Goal: Task Accomplishment & Management: Manage account settings

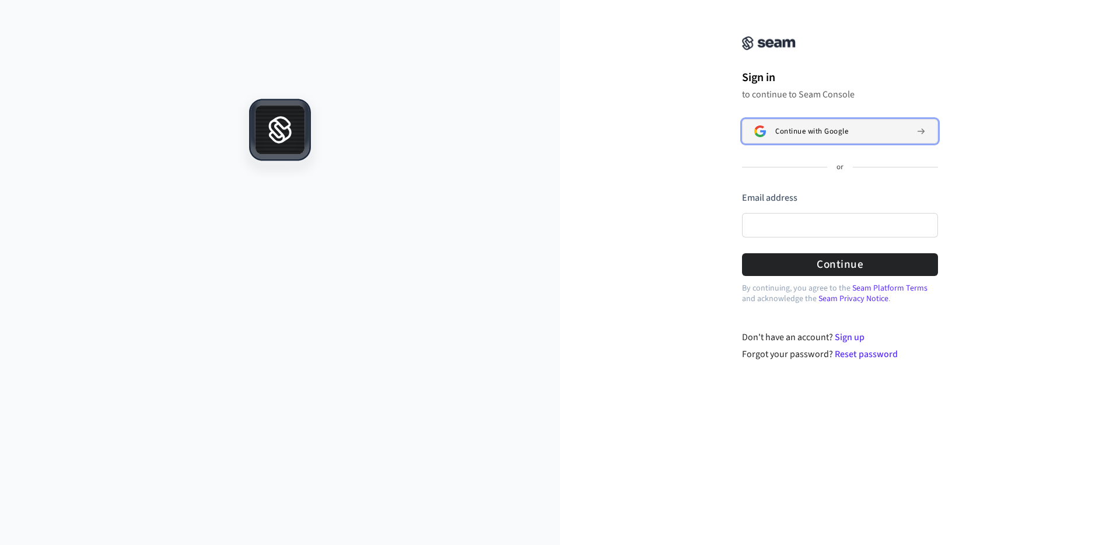
click at [844, 129] on span "Continue with Google" at bounding box center [811, 131] width 73 height 9
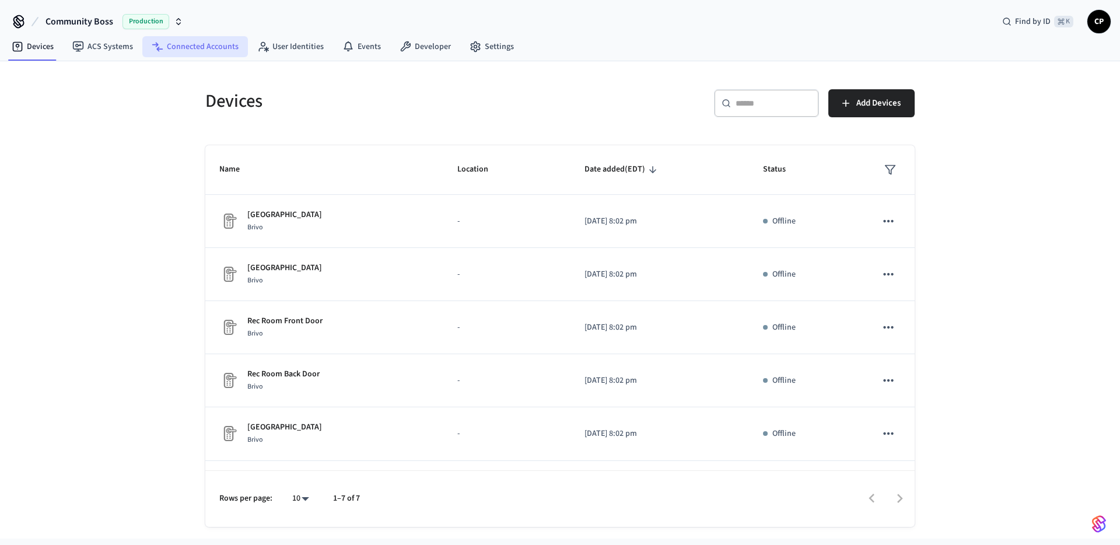
click at [217, 51] on link "Connected Accounts" at bounding box center [195, 46] width 106 height 21
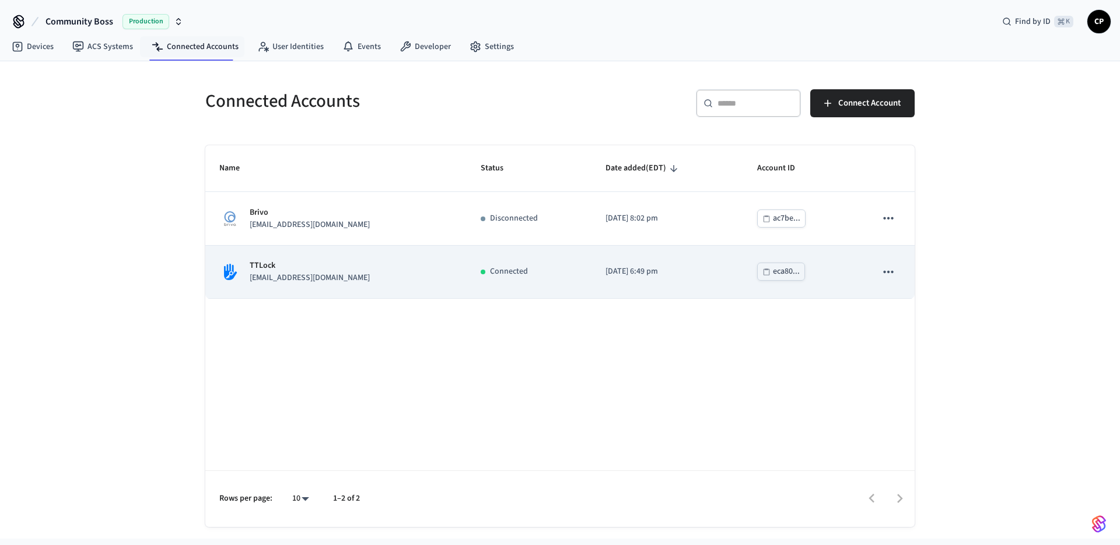
click at [889, 273] on icon "sticky table" at bounding box center [887, 271] width 15 height 15
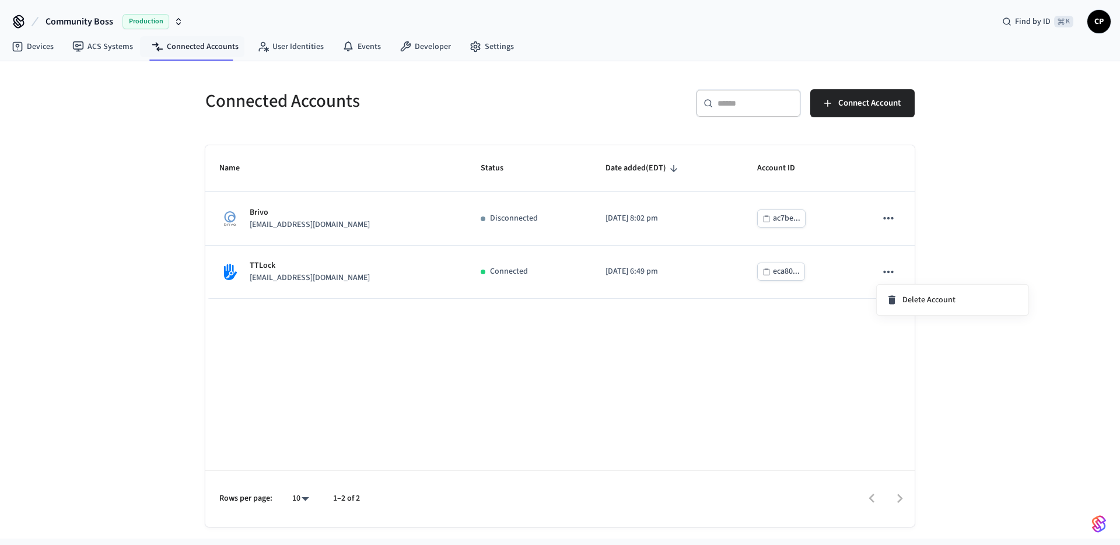
click at [970, 262] on div at bounding box center [560, 272] width 1120 height 545
click at [500, 47] on link "Settings" at bounding box center [491, 46] width 63 height 21
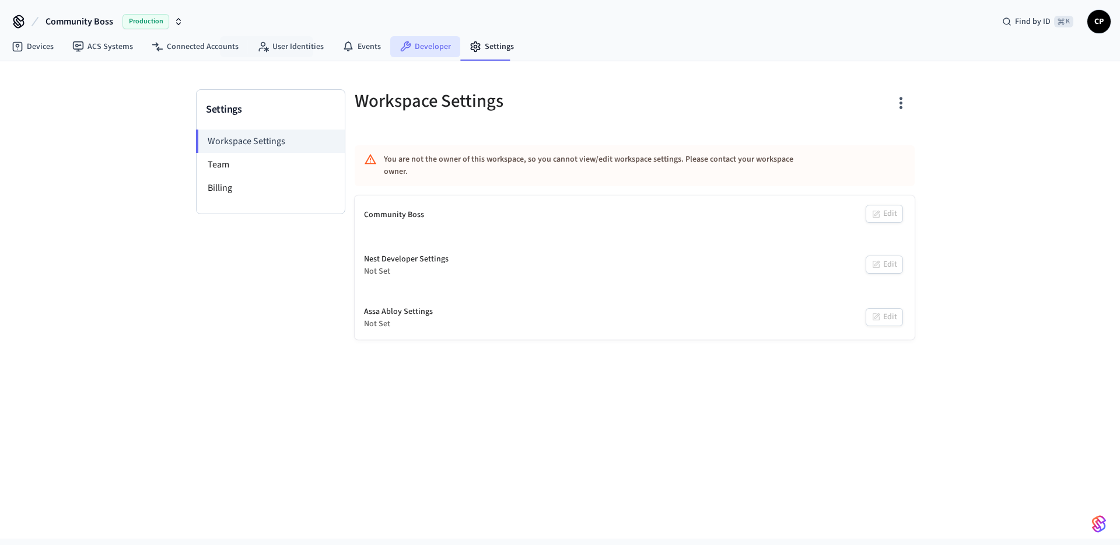
click at [399, 50] on icon at bounding box center [405, 47] width 12 height 12
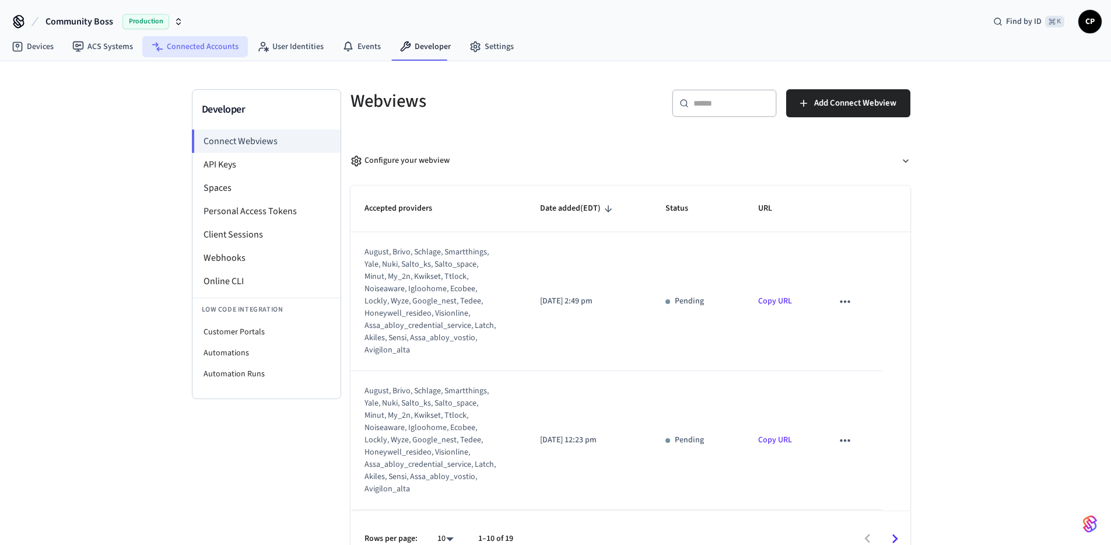
click at [200, 45] on link "Connected Accounts" at bounding box center [195, 46] width 106 height 21
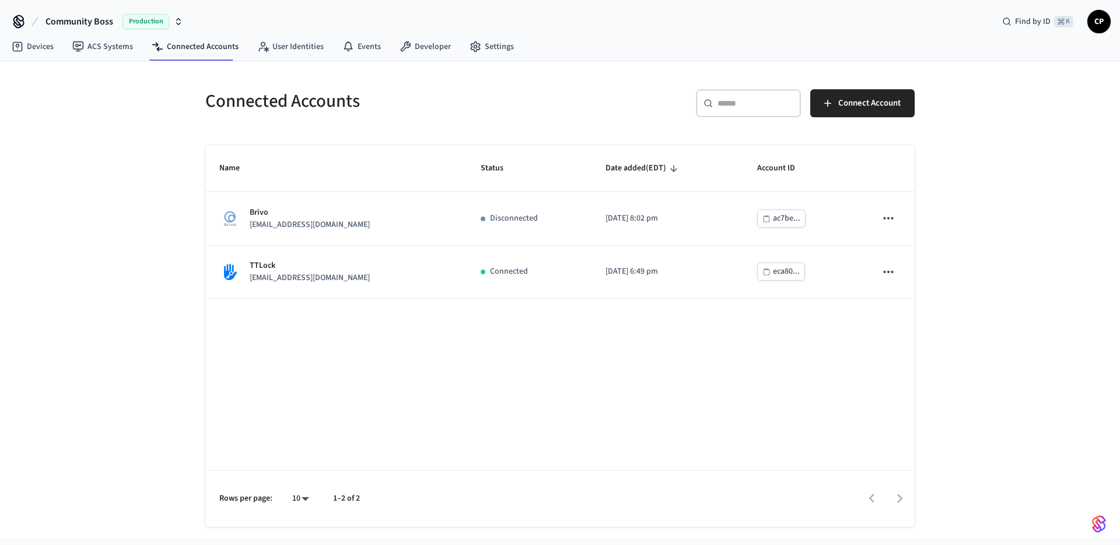
click at [536, 407] on div "Name Status Date added (EDT) Account ID Brivo integrations@communityboss.com Di…" at bounding box center [559, 335] width 709 height 381
click at [425, 41] on link "Developer" at bounding box center [425, 46] width 70 height 21
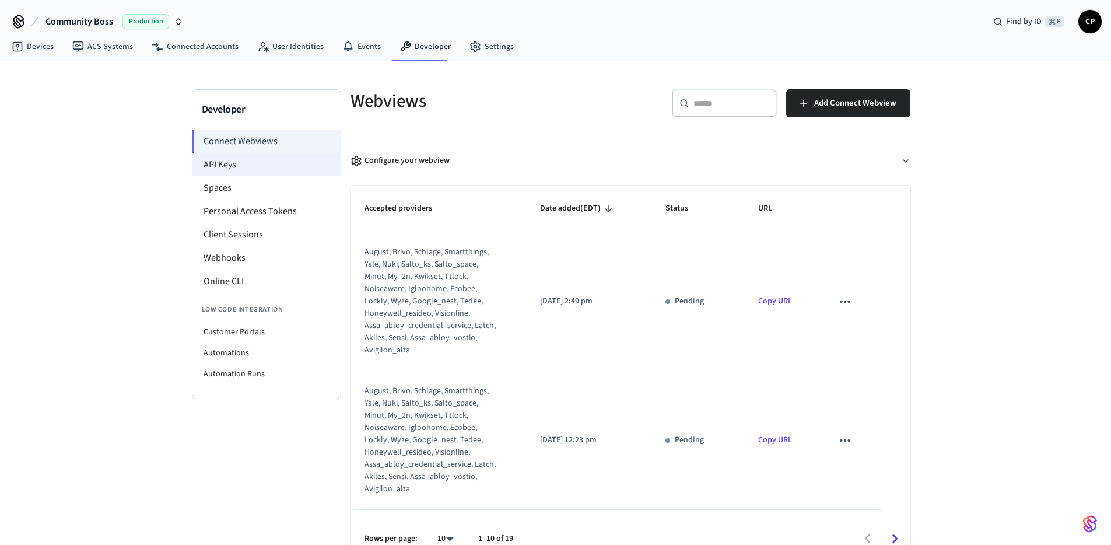
click at [222, 162] on li "API Keys" at bounding box center [266, 164] width 148 height 23
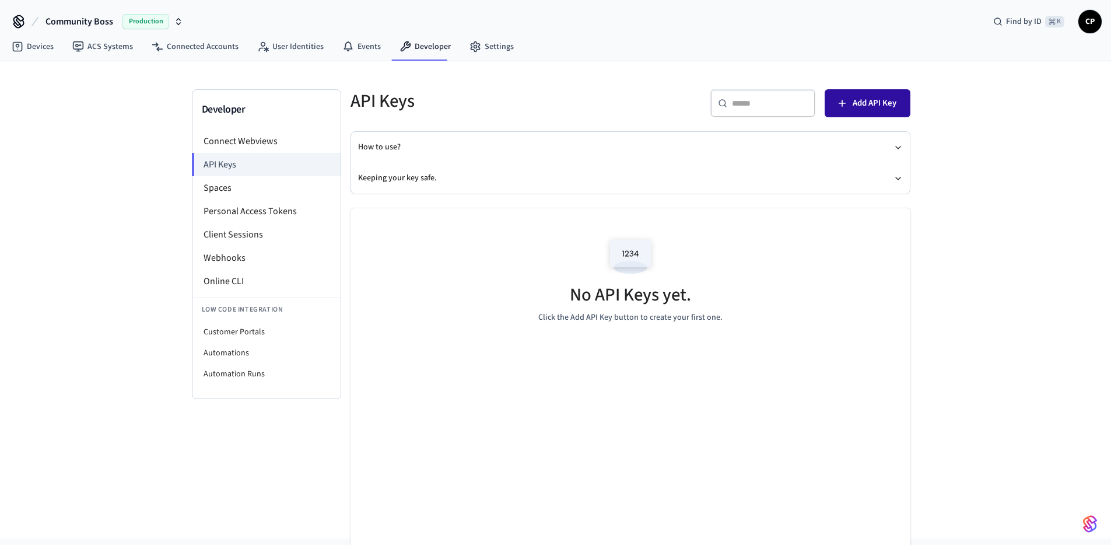
click at [865, 104] on span "Add API Key" at bounding box center [874, 103] width 44 height 15
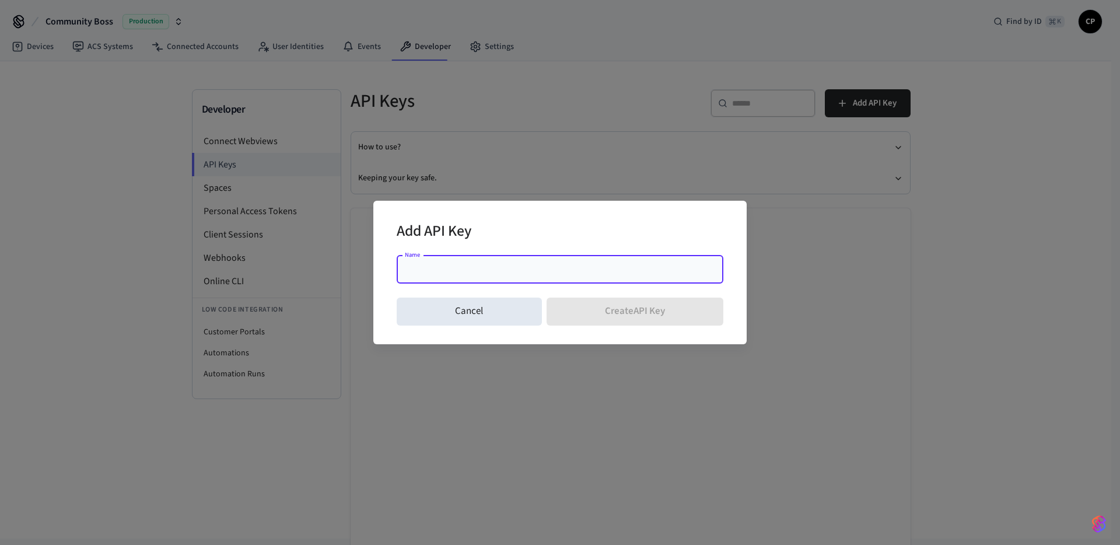
click at [548, 272] on input "Name" at bounding box center [559, 270] width 313 height 12
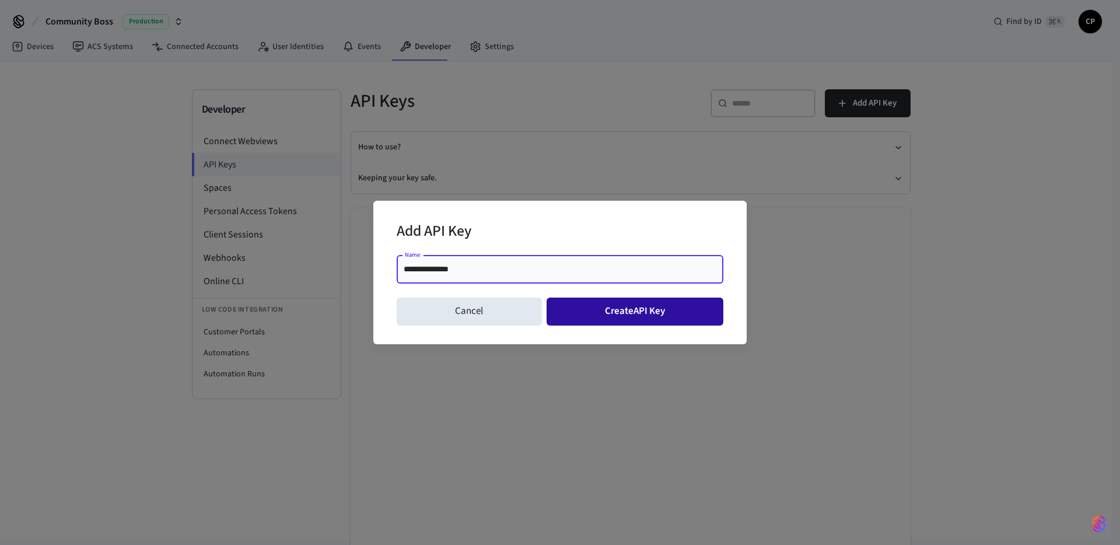
type input "**********"
click at [623, 309] on button "Create API Key" at bounding box center [634, 311] width 177 height 28
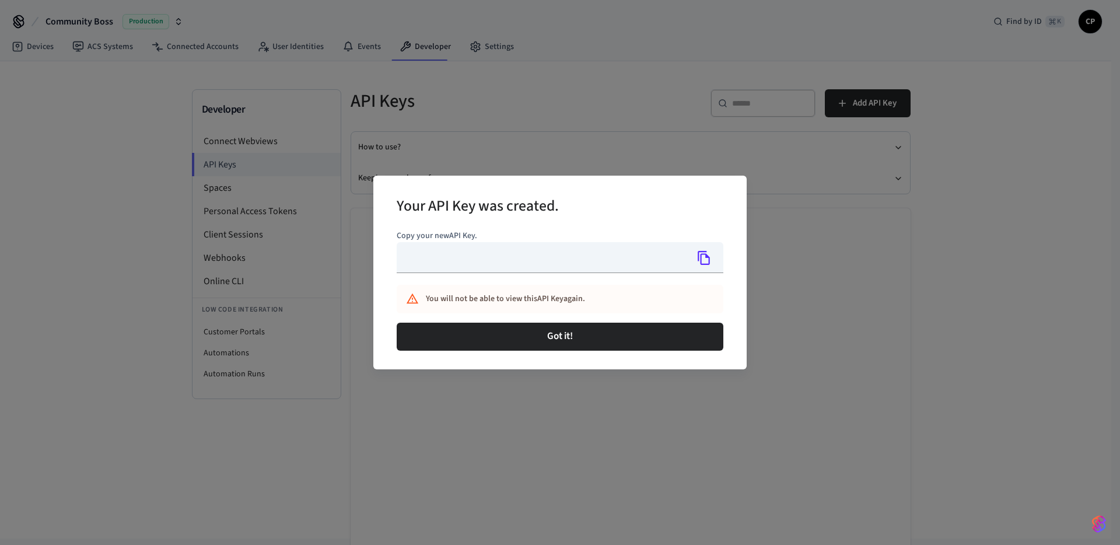
type input "**********"
click at [704, 255] on icon "Copy" at bounding box center [703, 257] width 15 height 15
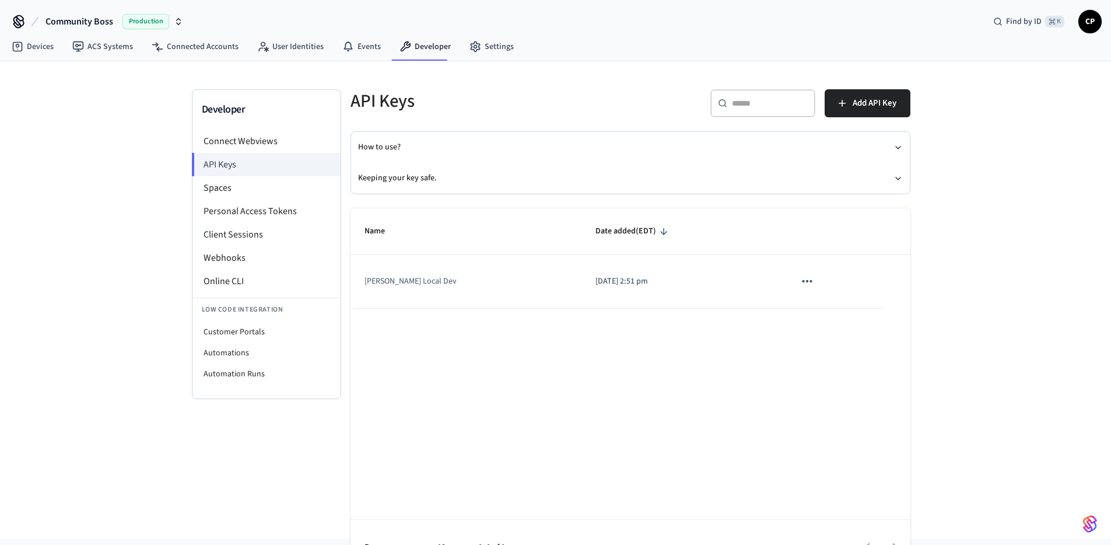
click at [188, 23] on div "Community Boss Production Find by ID ⌘ K CP" at bounding box center [555, 17] width 1111 height 34
click at [179, 23] on icon "button" at bounding box center [179, 24] width 4 height 2
click at [230, 20] on div "Community Boss Production Find by ID ⌘ K CP" at bounding box center [555, 17] width 1111 height 34
click at [183, 23] on button "Community Boss Production" at bounding box center [114, 21] width 145 height 24
click at [76, 100] on span "New Workspace" at bounding box center [59, 100] width 55 height 12
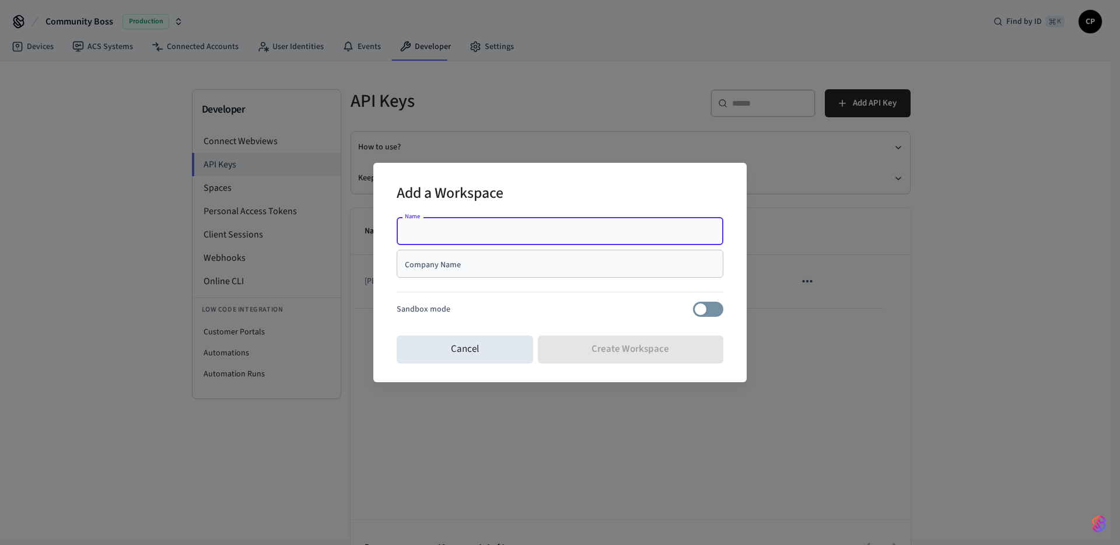
click at [440, 231] on input "Name" at bounding box center [559, 231] width 313 height 12
click at [451, 232] on input "Name" at bounding box center [559, 231] width 313 height 12
click at [497, 233] on input "Name" at bounding box center [559, 231] width 313 height 12
type input "**********"
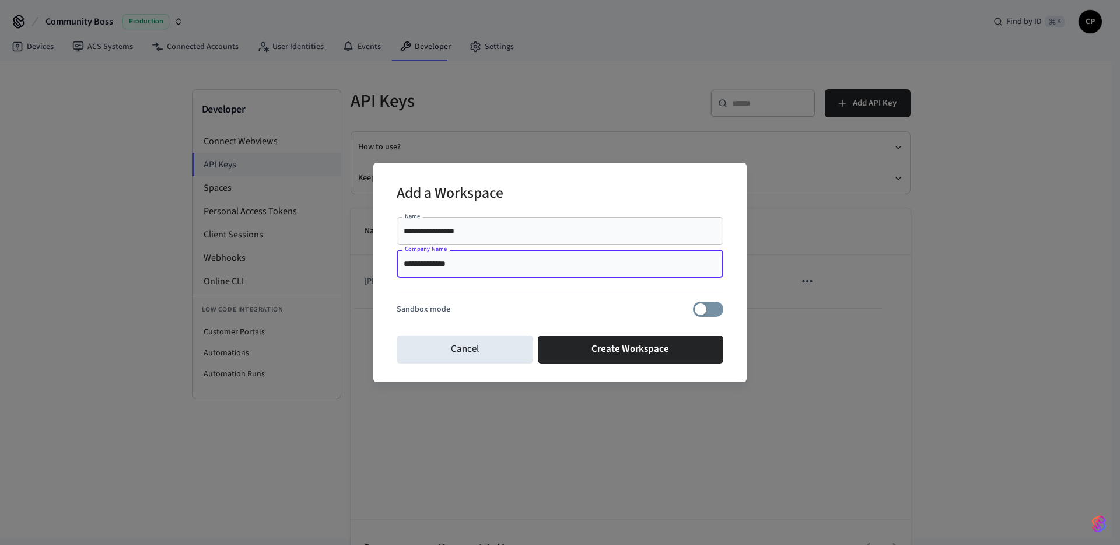
type input "**********"
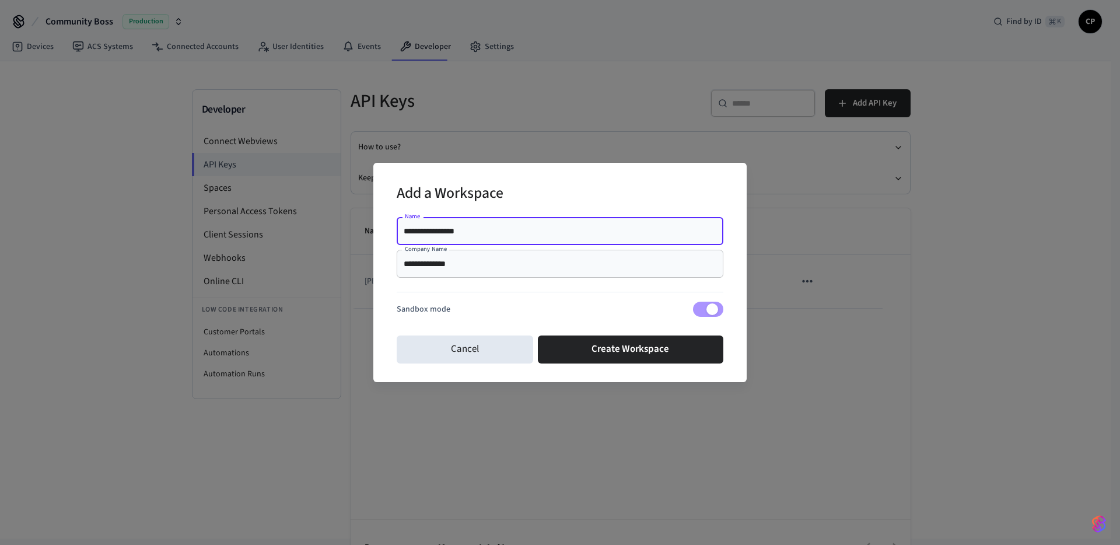
drag, startPoint x: 496, startPoint y: 236, endPoint x: 187, endPoint y: 227, distance: 309.2
click at [187, 227] on div "**********" at bounding box center [560, 272] width 1120 height 545
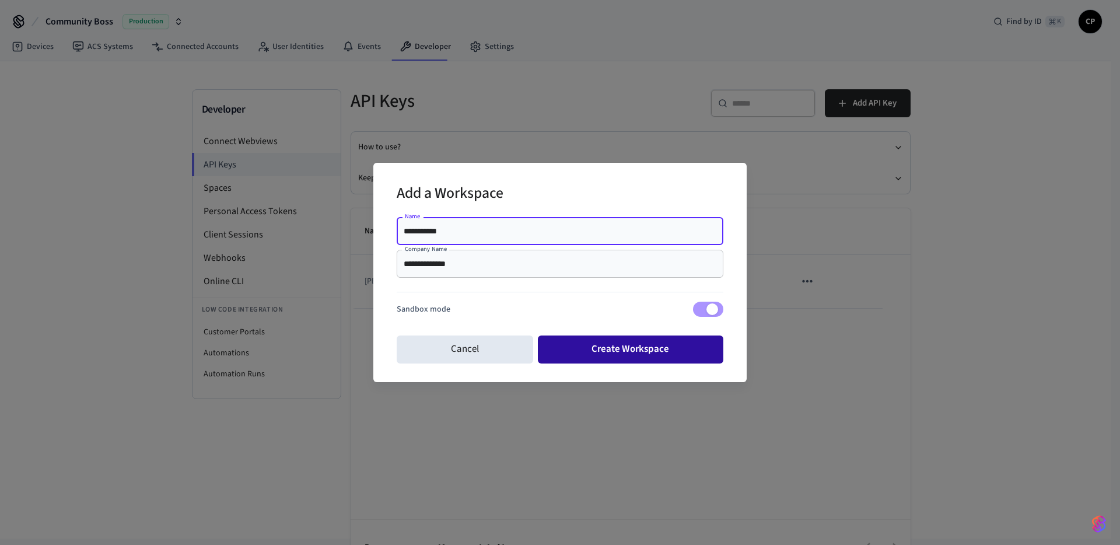
type input "**********"
click at [606, 351] on button "Create Workspace" at bounding box center [631, 349] width 186 height 28
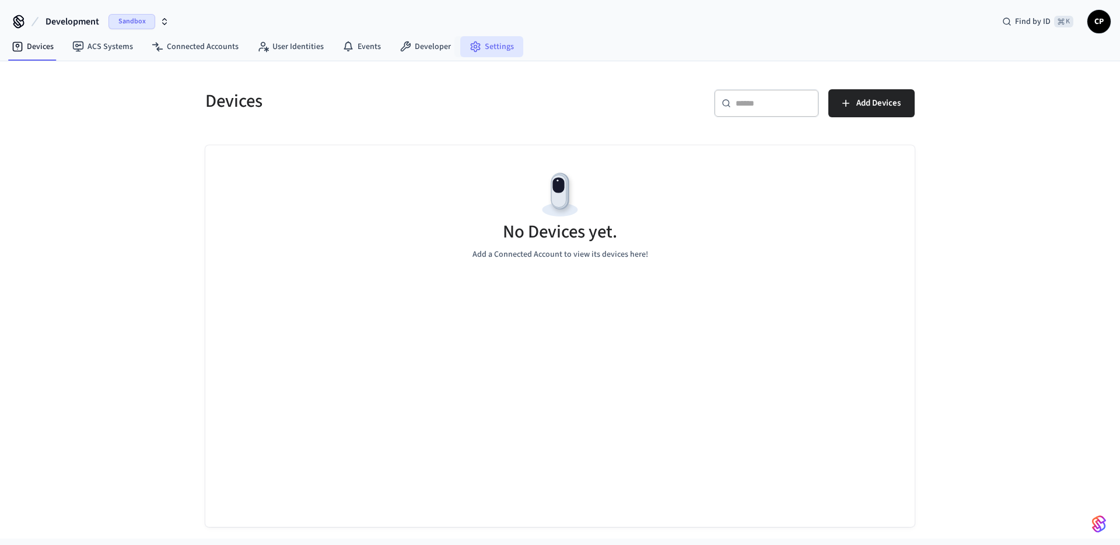
click at [490, 44] on link "Settings" at bounding box center [491, 46] width 63 height 21
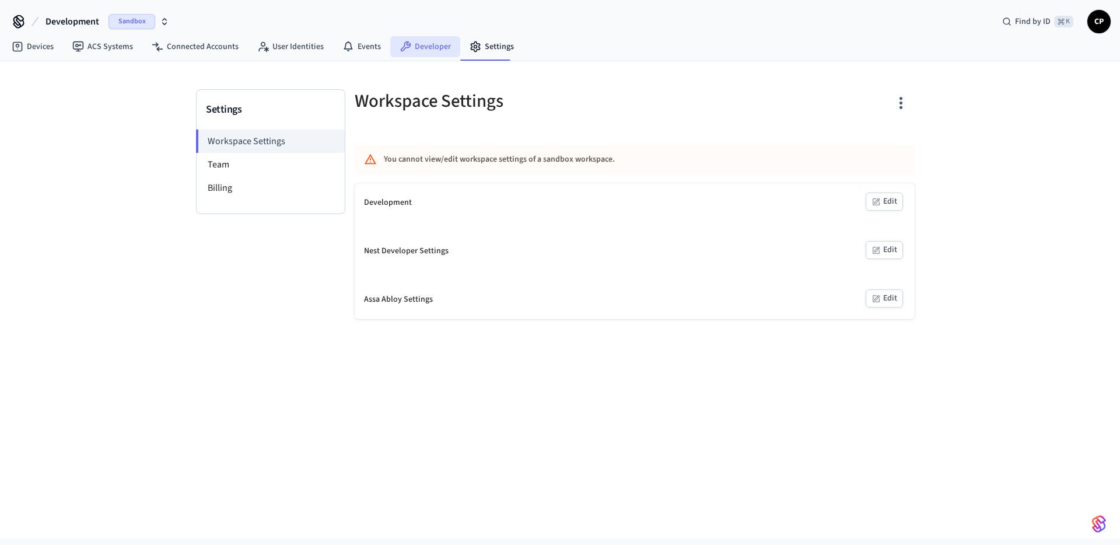
click at [427, 46] on link "Developer" at bounding box center [425, 46] width 70 height 21
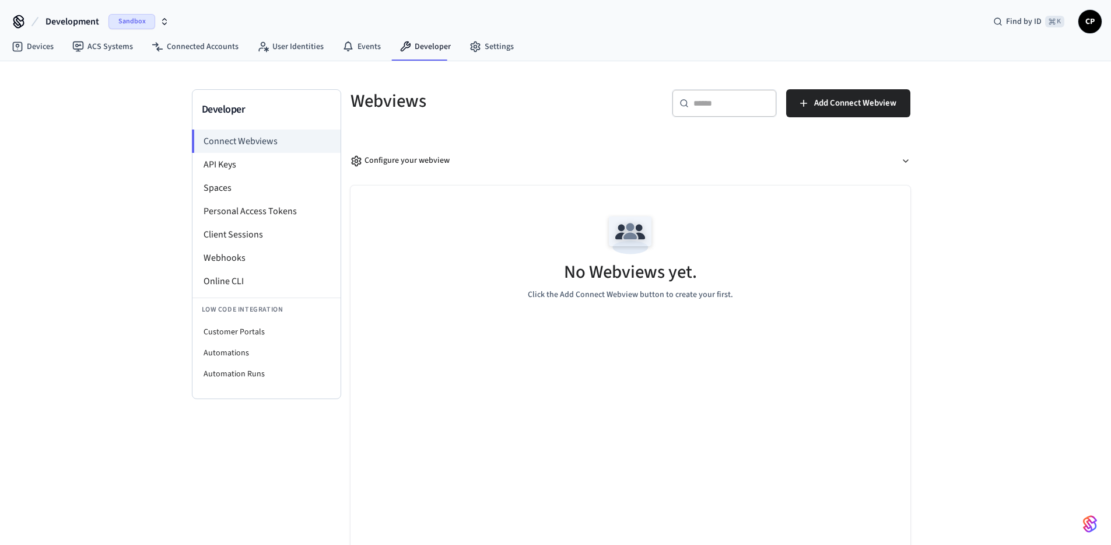
click at [94, 16] on span "Development" at bounding box center [72, 22] width 54 height 14
click at [296, 22] on div "Development Sandbox Find by ID ⌘ K CP" at bounding box center [555, 17] width 1111 height 34
click at [90, 23] on span "Development" at bounding box center [72, 22] width 54 height 14
click at [233, 23] on div "Development Sandbox Find by ID ⌘ K CP" at bounding box center [555, 17] width 1111 height 34
click at [238, 169] on li "API Keys" at bounding box center [266, 164] width 148 height 23
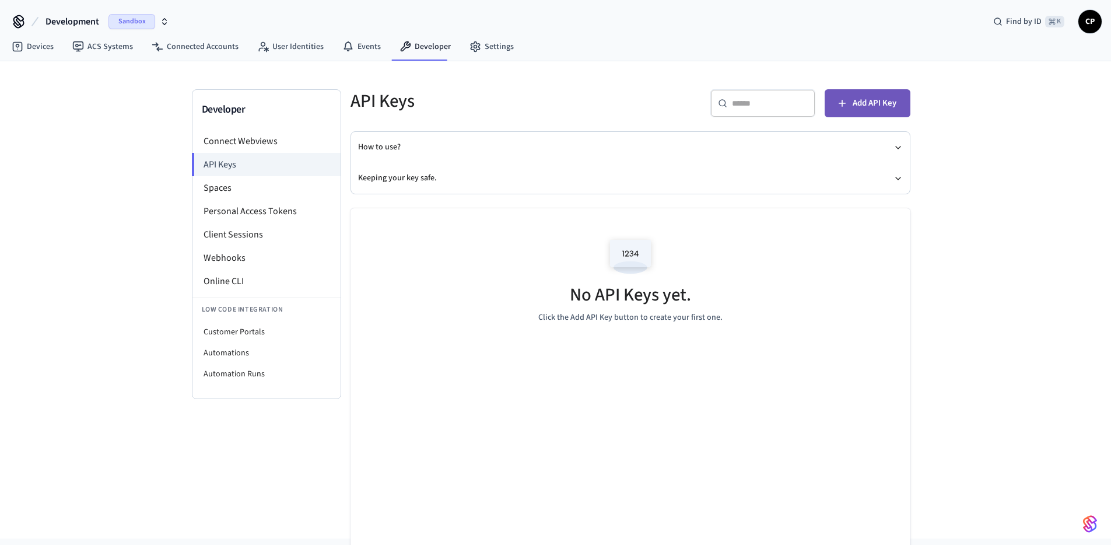
click at [844, 106] on icon "button" at bounding box center [842, 103] width 12 height 12
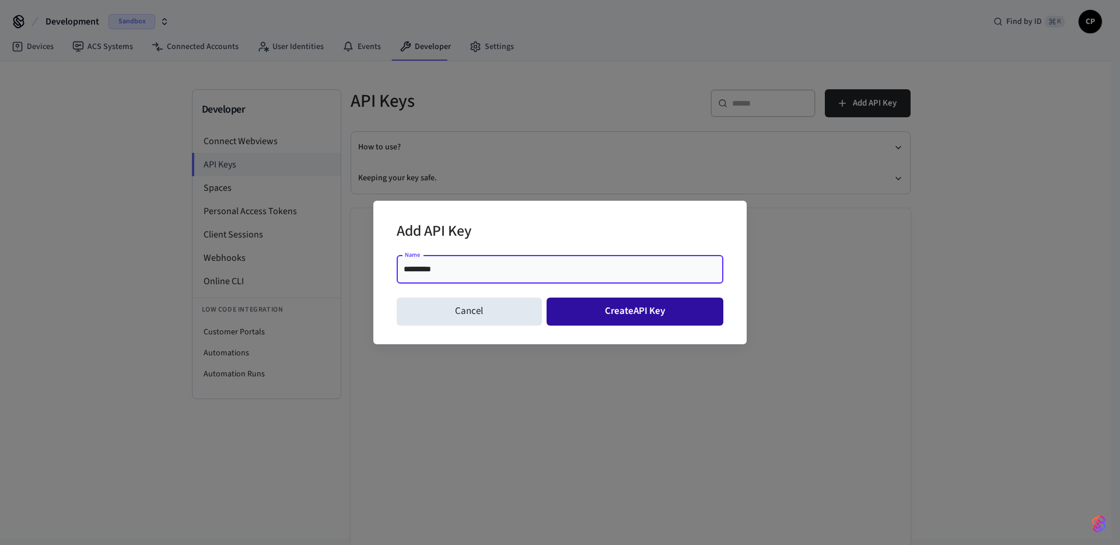
type input "*********"
click at [624, 306] on button "Create API Key" at bounding box center [634, 311] width 177 height 28
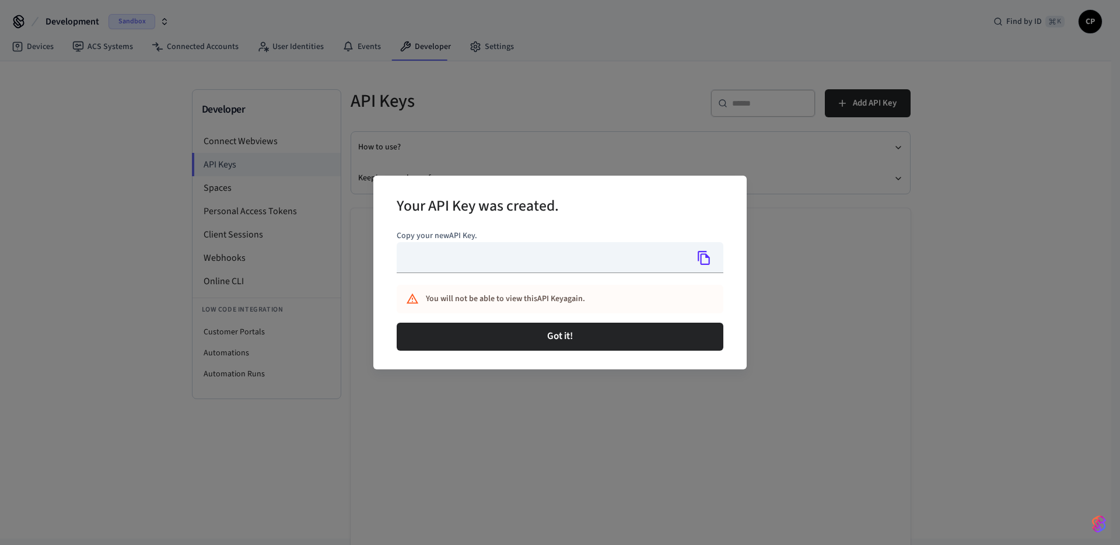
type input "**********"
click at [708, 263] on icon "Copy" at bounding box center [703, 258] width 12 height 14
click at [645, 420] on div "**********" at bounding box center [560, 272] width 1120 height 545
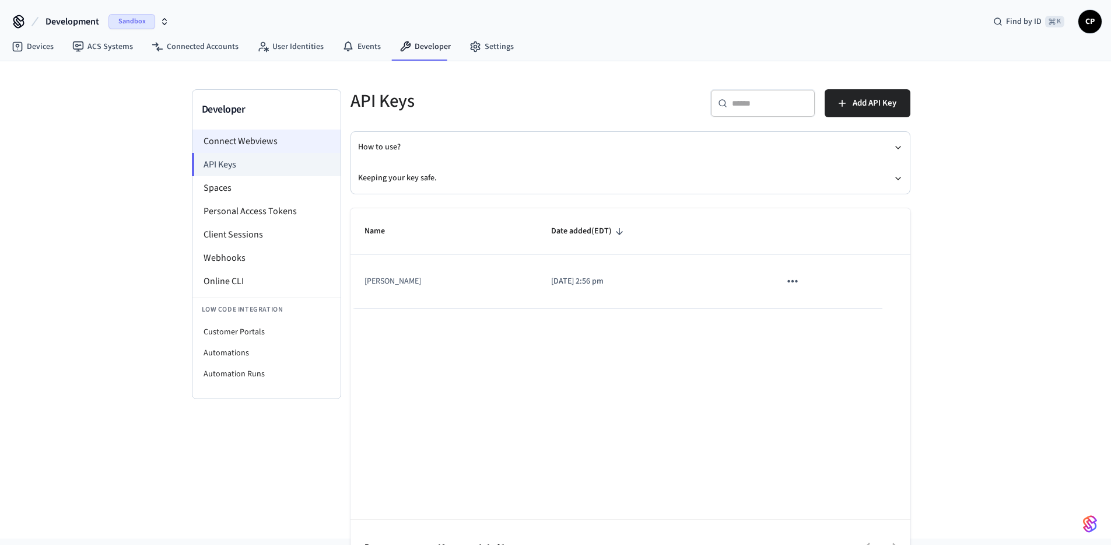
click at [227, 138] on li "Connect Webviews" at bounding box center [266, 140] width 148 height 23
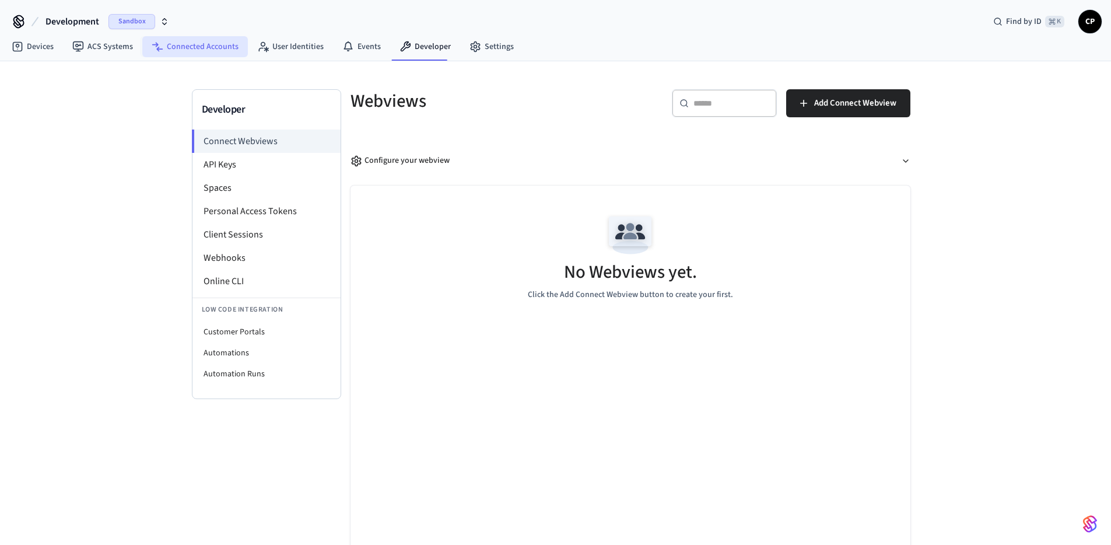
click at [188, 48] on link "Connected Accounts" at bounding box center [195, 46] width 106 height 21
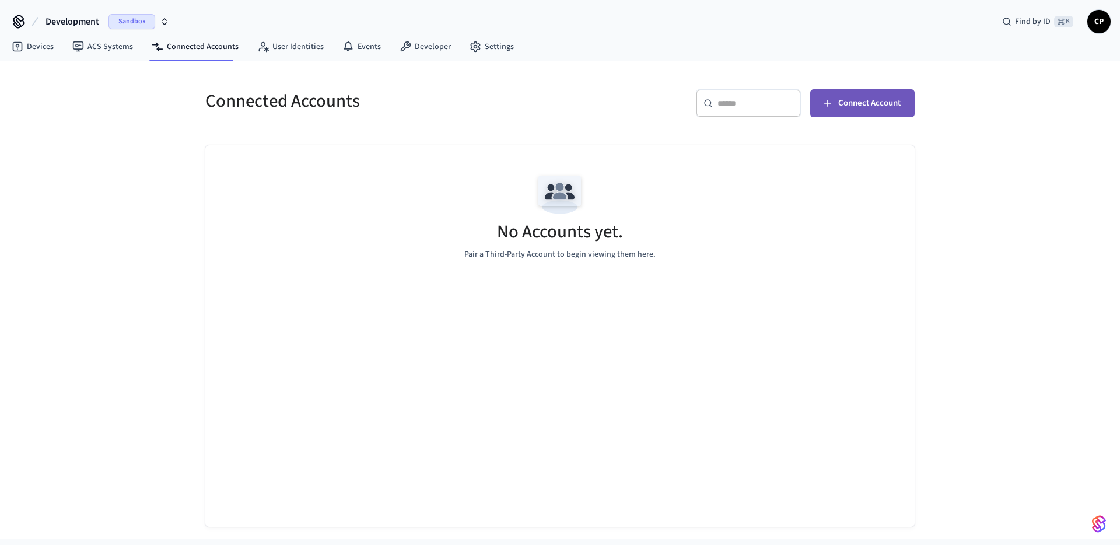
click at [897, 103] on span "Connect Account" at bounding box center [869, 103] width 62 height 15
click at [434, 46] on link "Developer" at bounding box center [425, 46] width 70 height 21
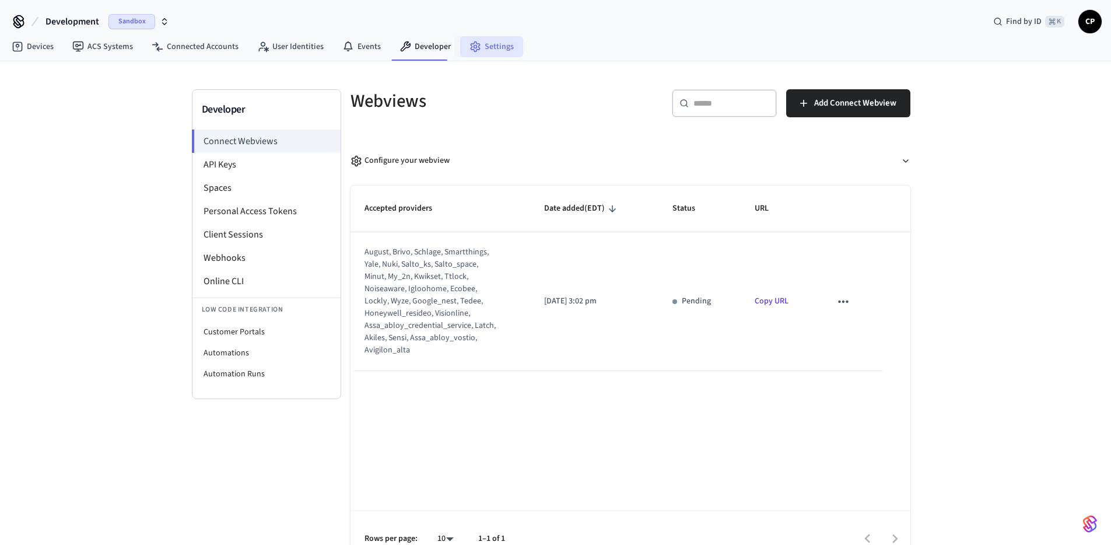
click at [497, 47] on link "Settings" at bounding box center [491, 46] width 63 height 21
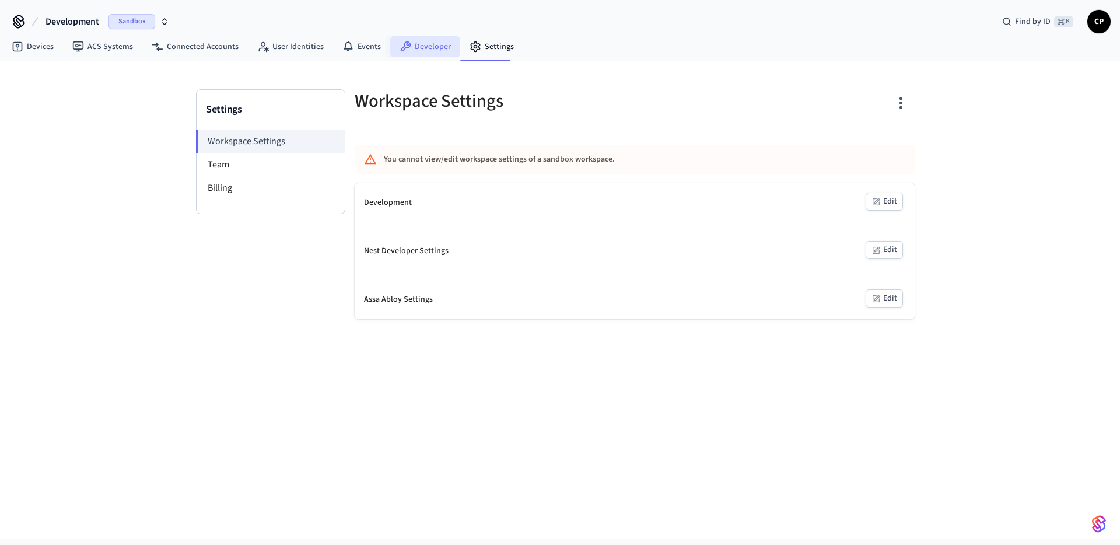
click at [431, 44] on link "Developer" at bounding box center [425, 46] width 70 height 21
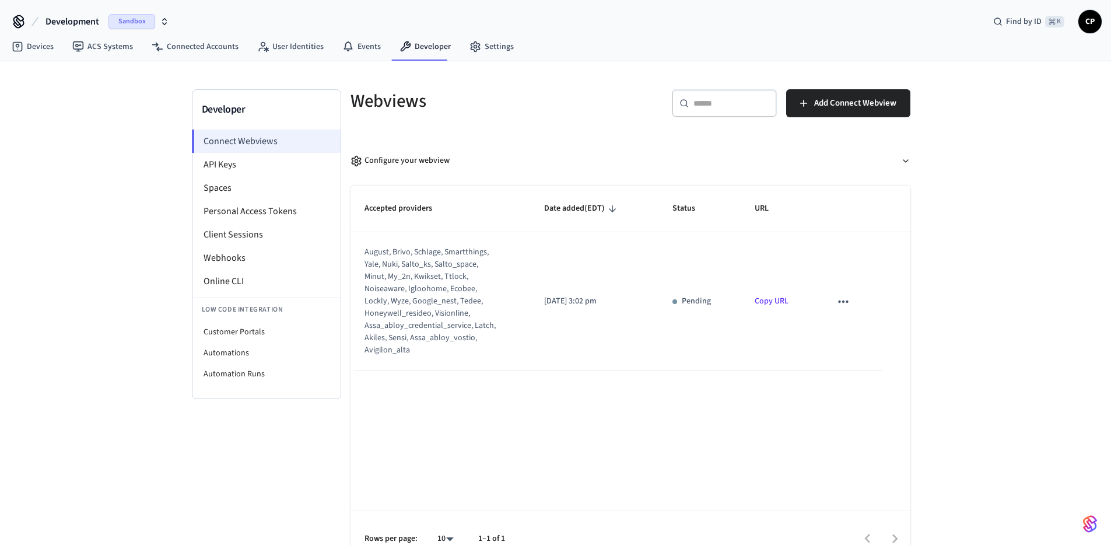
click at [231, 141] on li "Connect Webviews" at bounding box center [266, 140] width 149 height 23
click at [841, 297] on icon "sticky table" at bounding box center [843, 301] width 15 height 15
click at [859, 339] on li "Delete" at bounding box center [866, 339] width 53 height 31
drag, startPoint x: 1047, startPoint y: 359, endPoint x: 987, endPoint y: 336, distance: 63.9
click at [1017, 349] on div "Developer Connect Webviews API Keys Spaces Personal Access Tokens Client Sessio…" at bounding box center [555, 314] width 1111 height 506
